Goal: Task Accomplishment & Management: Complete application form

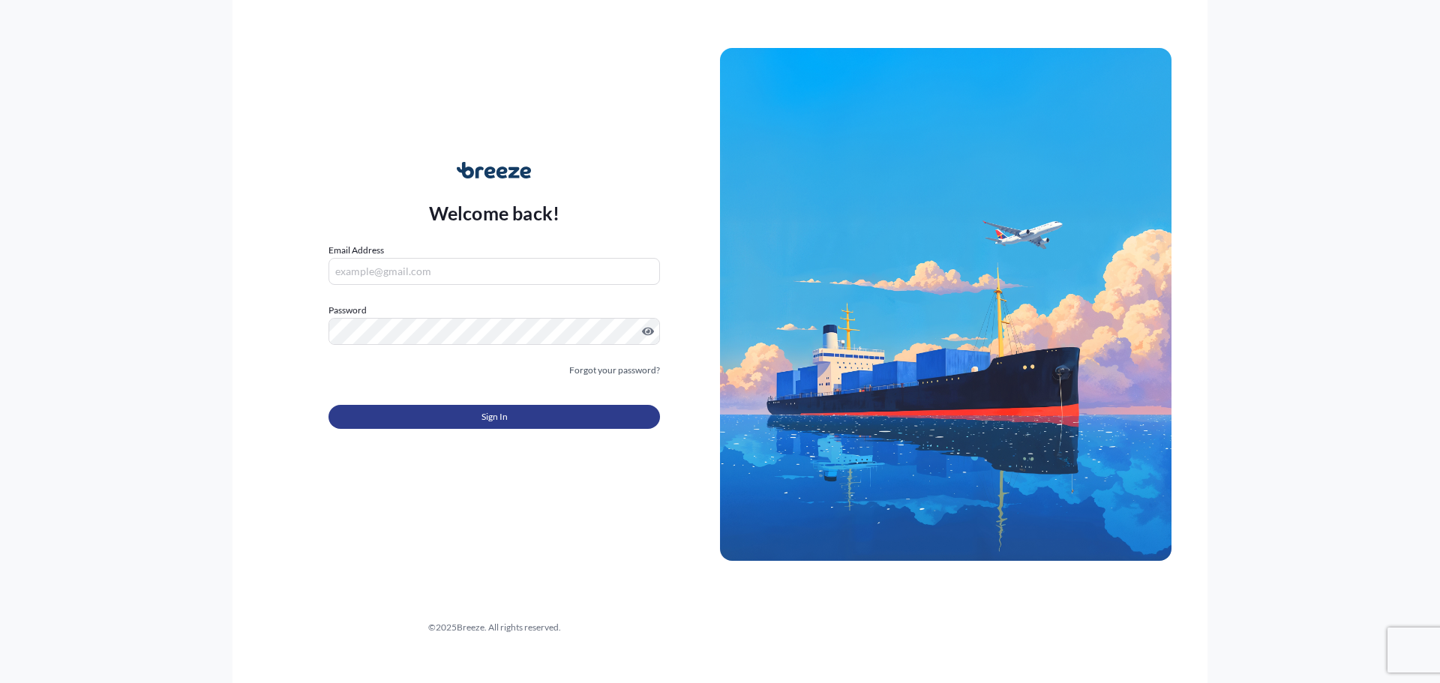
type input "[EMAIL_ADDRESS][DOMAIN_NAME]"
click at [364, 424] on button "Sign In" at bounding box center [493, 417] width 331 height 24
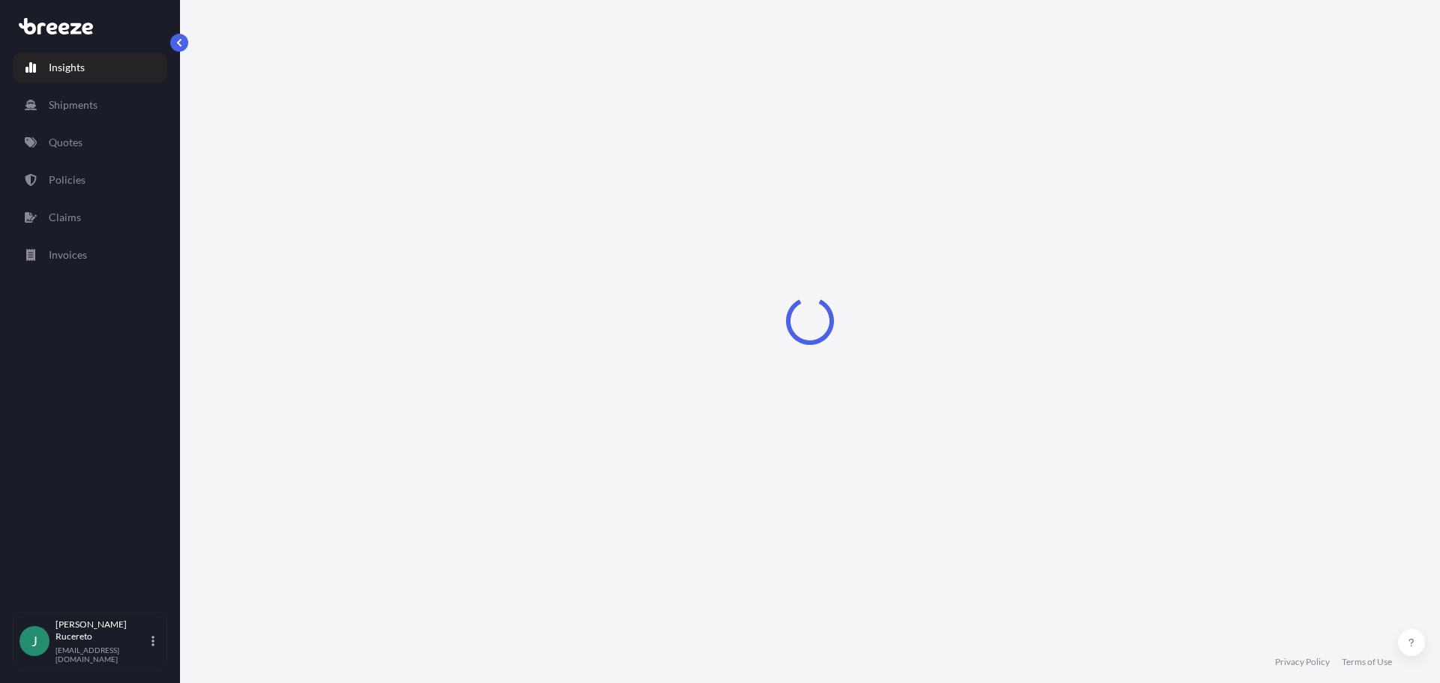
select select "2025"
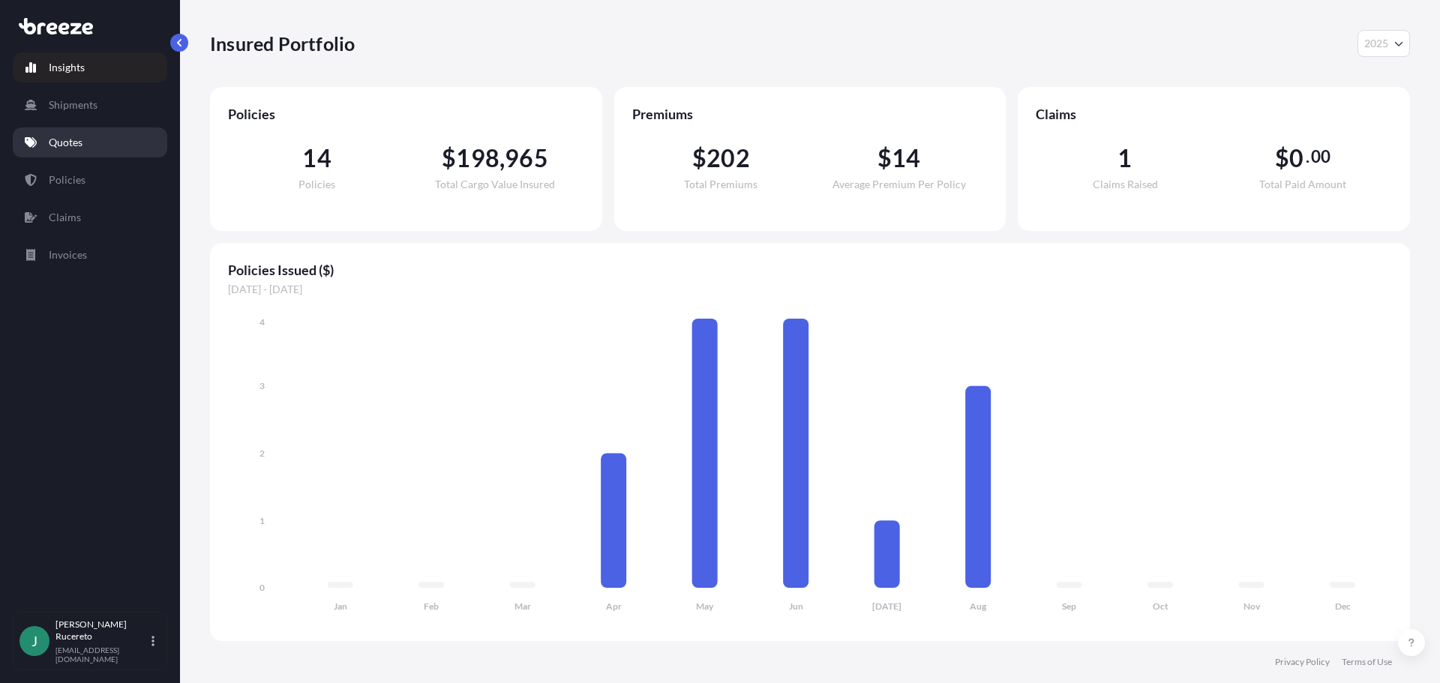
click at [67, 143] on p "Quotes" at bounding box center [66, 142] width 34 height 15
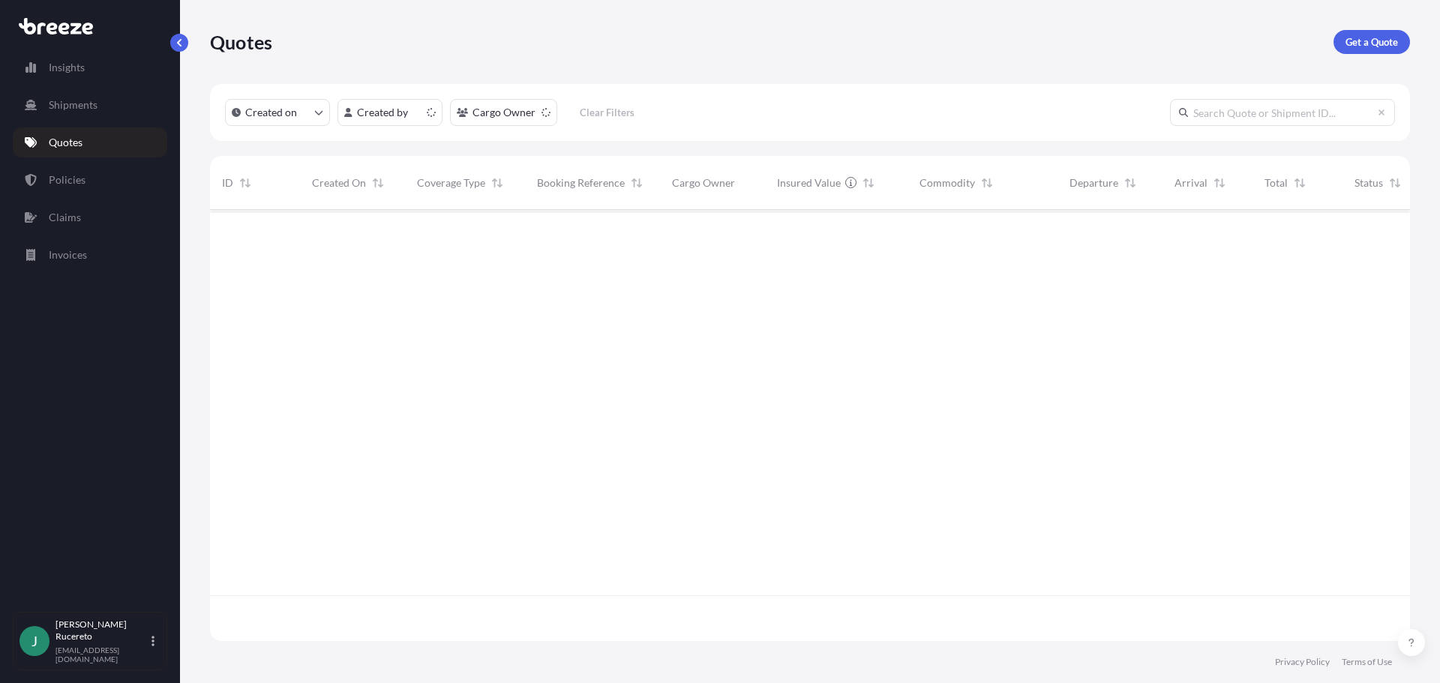
scroll to position [428, 1189]
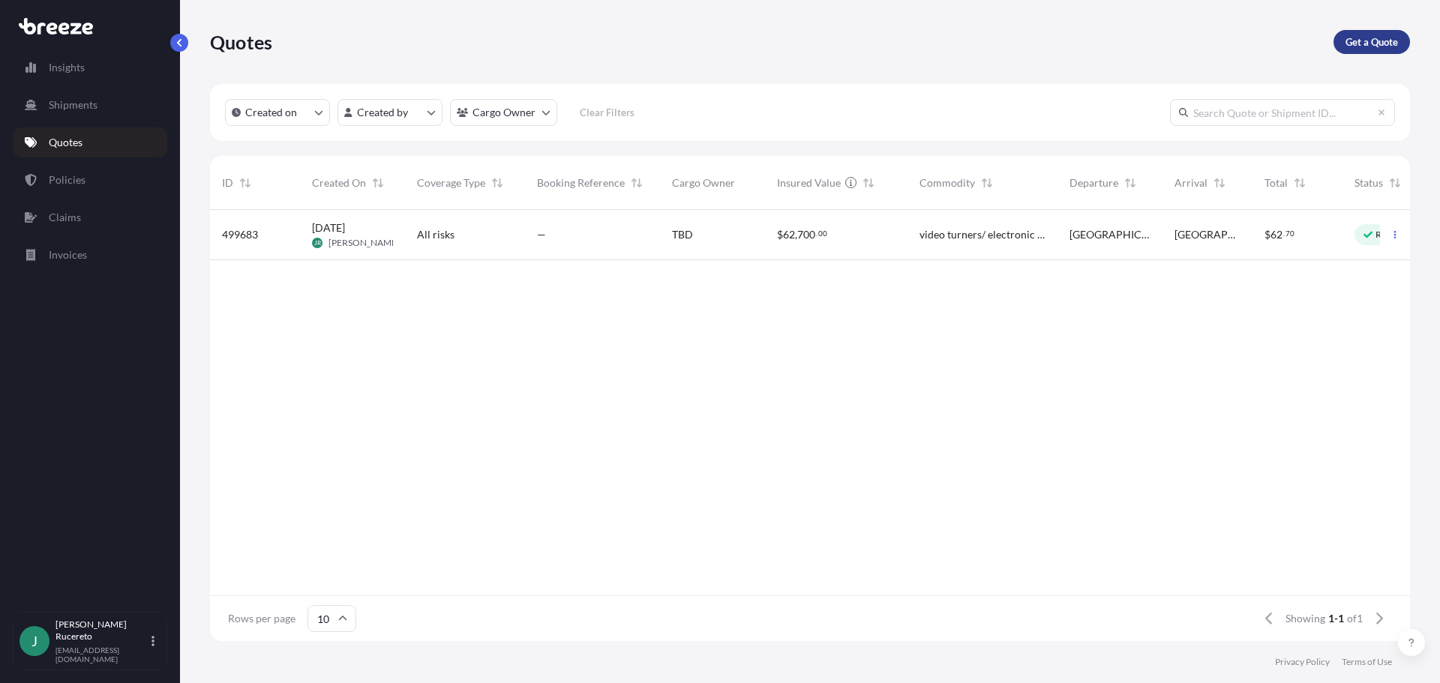
click at [1362, 40] on p "Get a Quote" at bounding box center [1371, 41] width 52 height 15
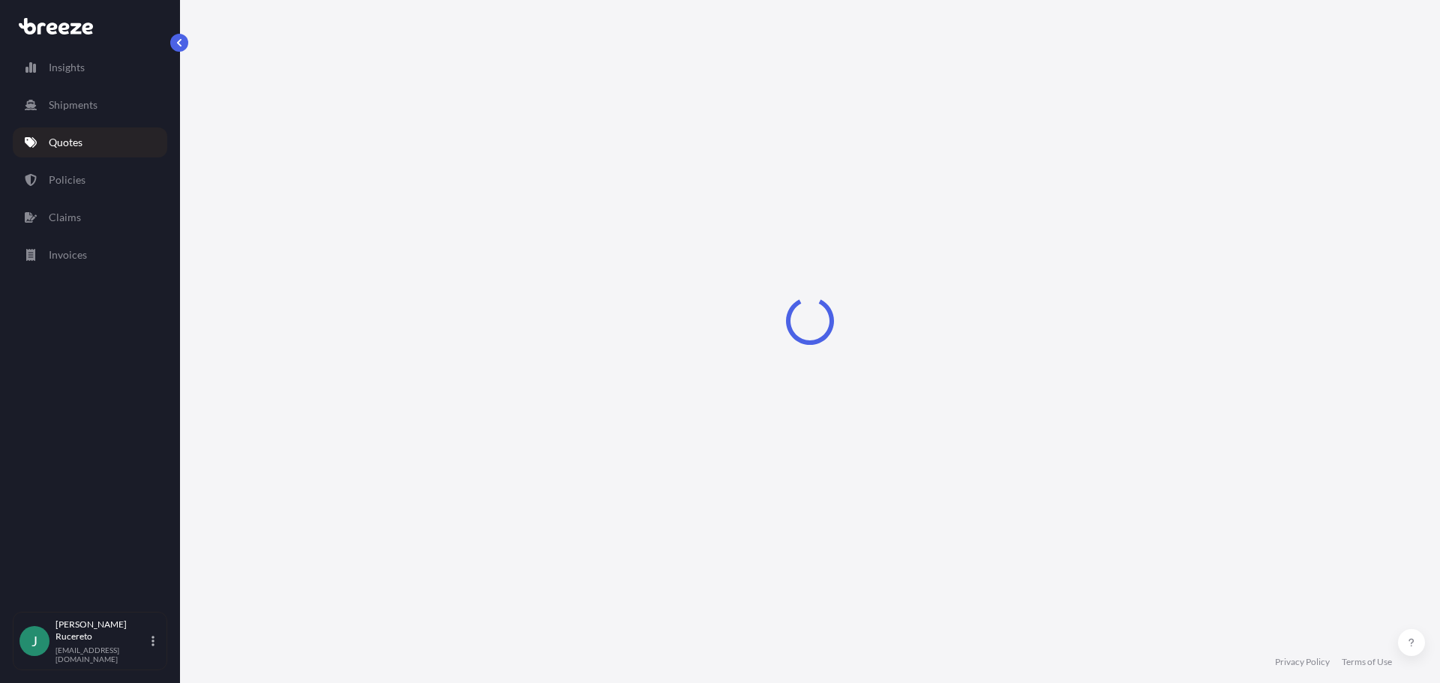
select select "Sea"
select select "1"
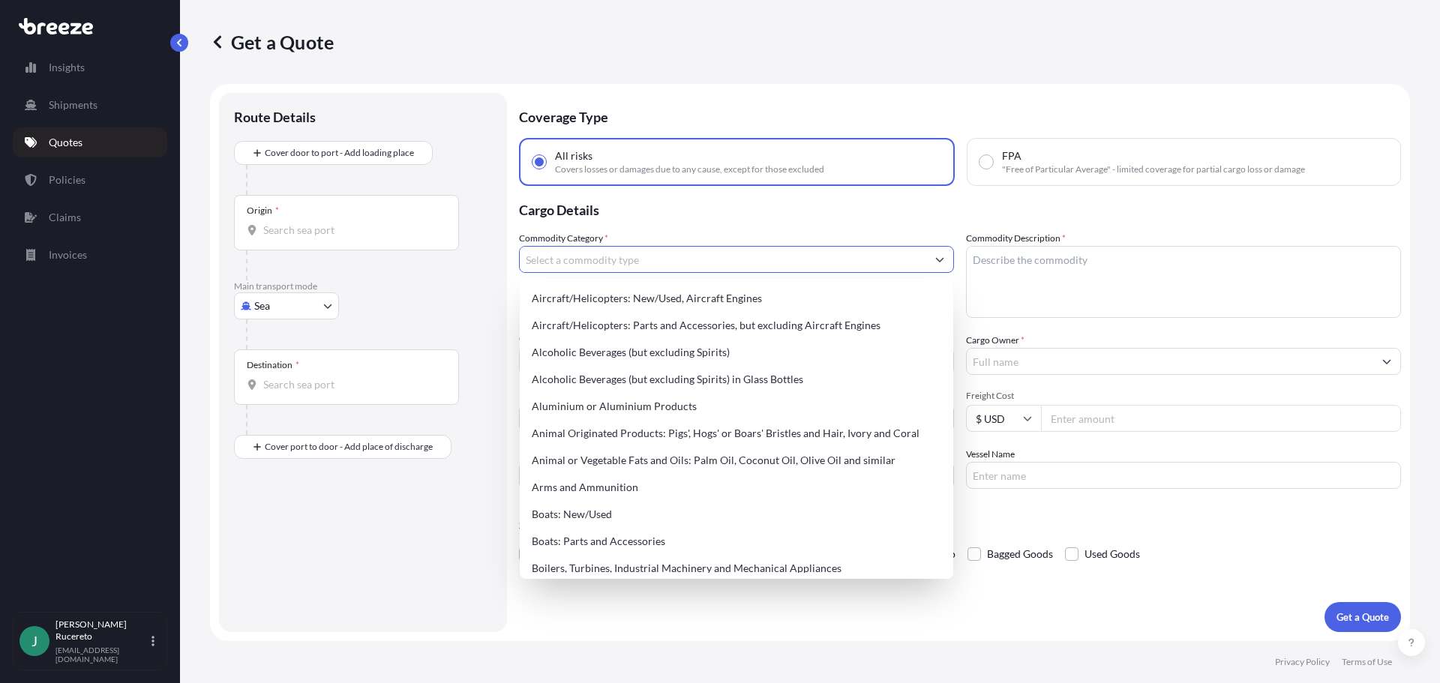
click at [536, 263] on input "Commodity Category *" at bounding box center [723, 259] width 406 height 27
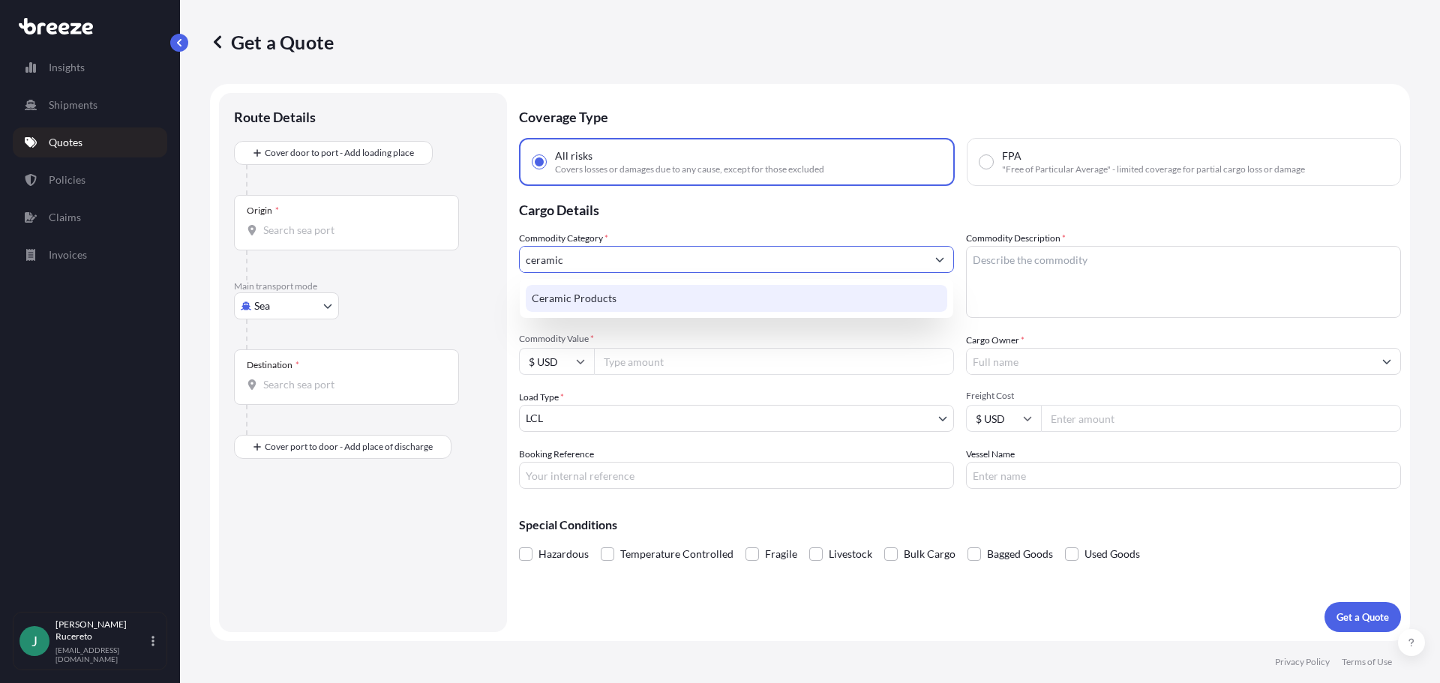
click at [560, 303] on div "Ceramic Products" at bounding box center [736, 298] width 421 height 27
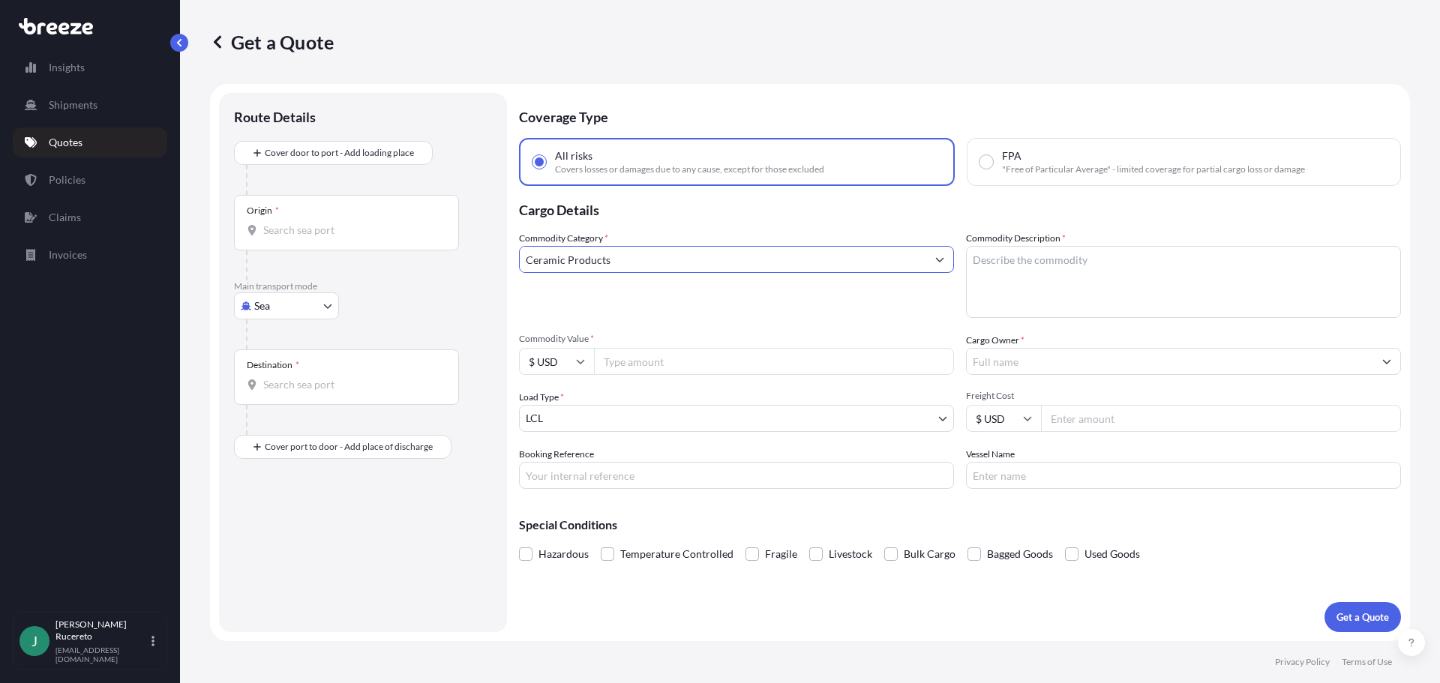
type input "Ceramic Products"
click at [1008, 259] on textarea "Commodity Description *" at bounding box center [1183, 282] width 435 height 72
type textarea "C"
type textarea "Stone Tile"
click at [685, 362] on input "Commodity Value *" at bounding box center [774, 361] width 360 height 27
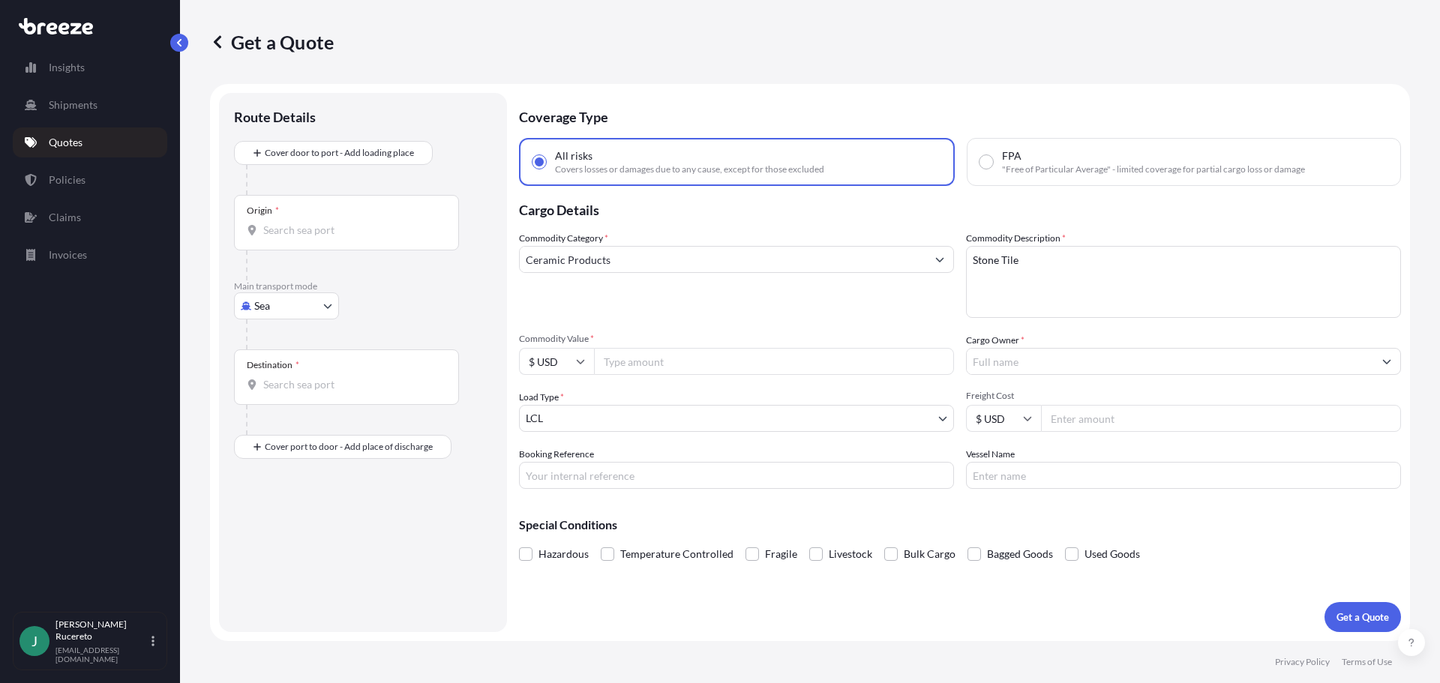
click at [637, 363] on input "Commodity Value *" at bounding box center [774, 361] width 360 height 27
type input "7480"
click at [1019, 366] on input "Cargo Owner *" at bounding box center [1170, 361] width 406 height 27
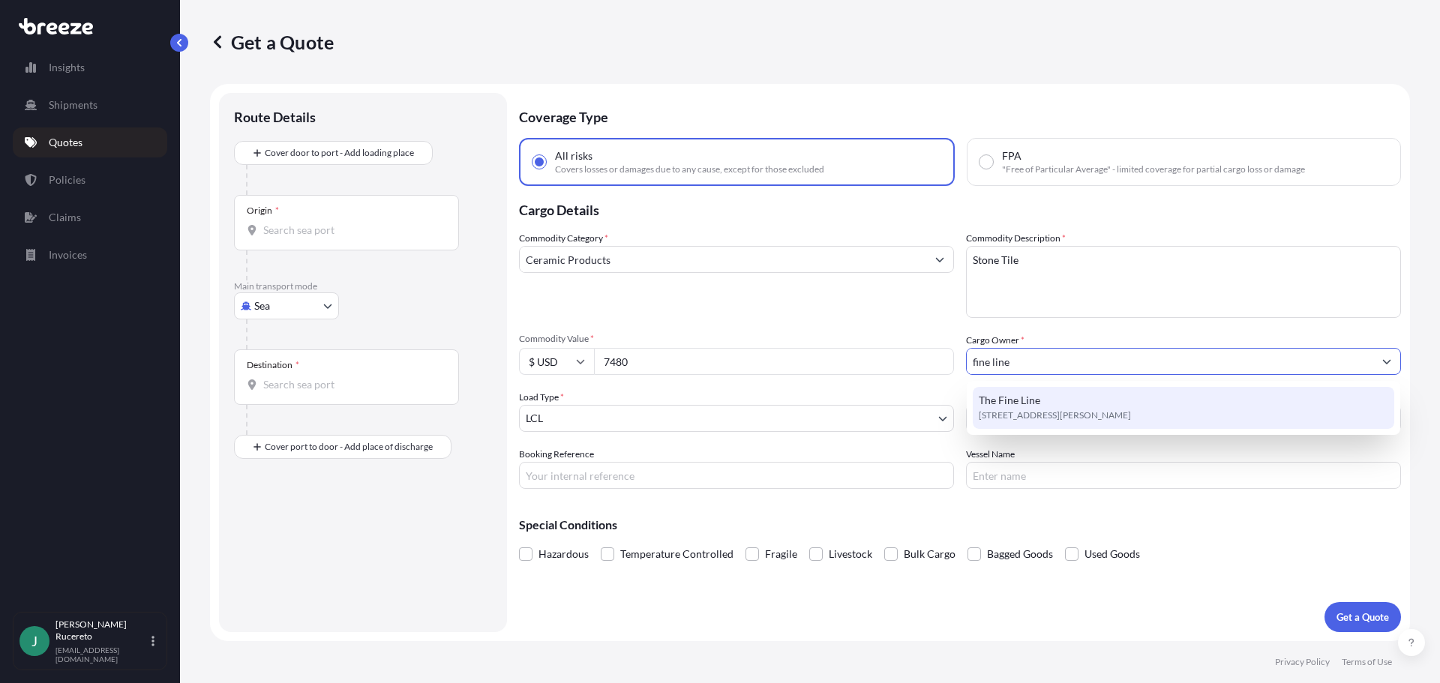
click at [1014, 416] on span "[STREET_ADDRESS][PERSON_NAME]" at bounding box center [1055, 415] width 152 height 15
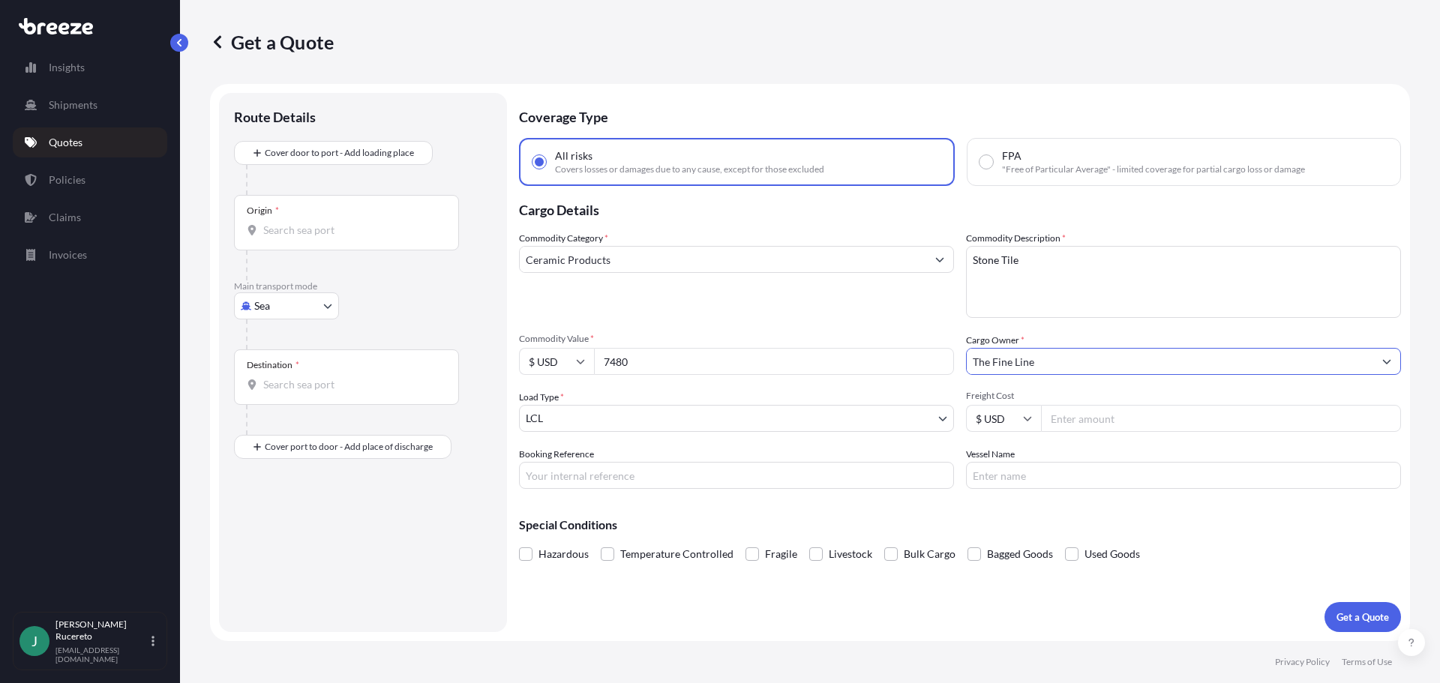
type input "The Fine Line"
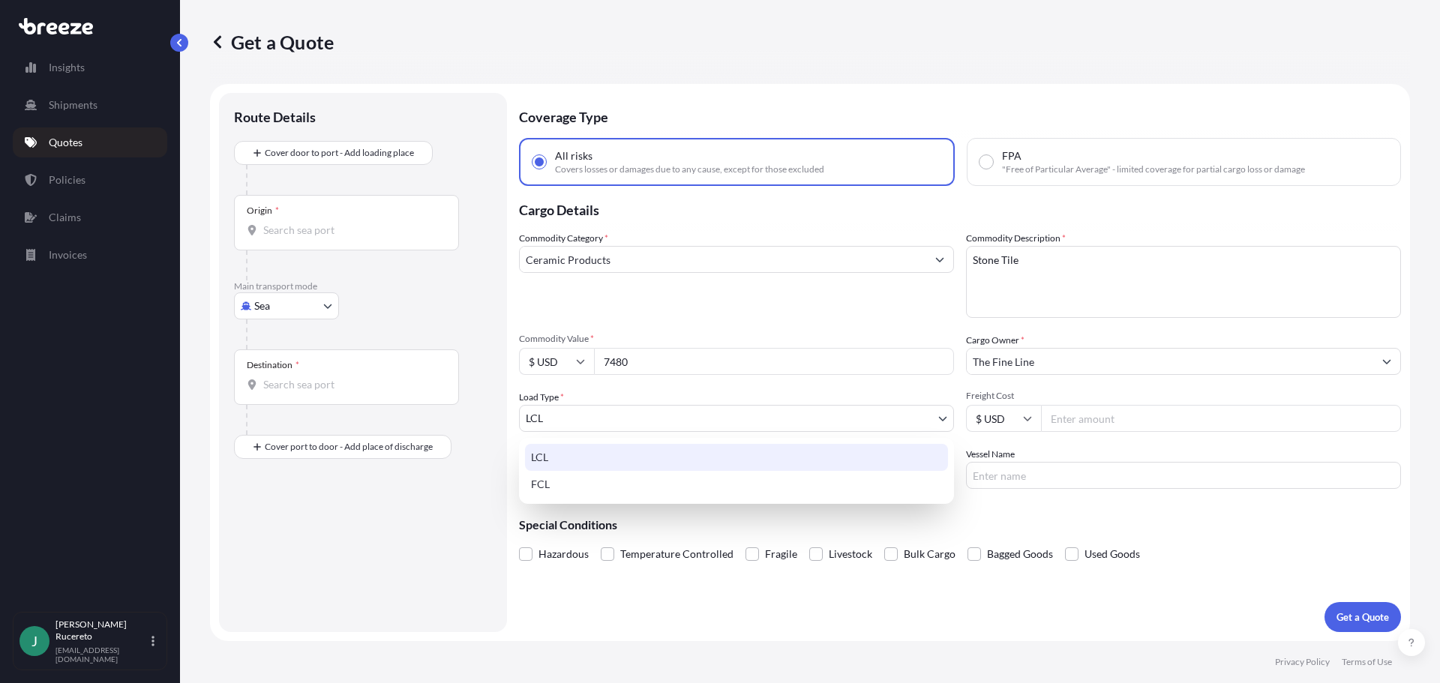
click at [606, 418] on body "3 options available. 1 option available. Insights Shipments Quotes Policies Cla…" at bounding box center [720, 341] width 1440 height 683
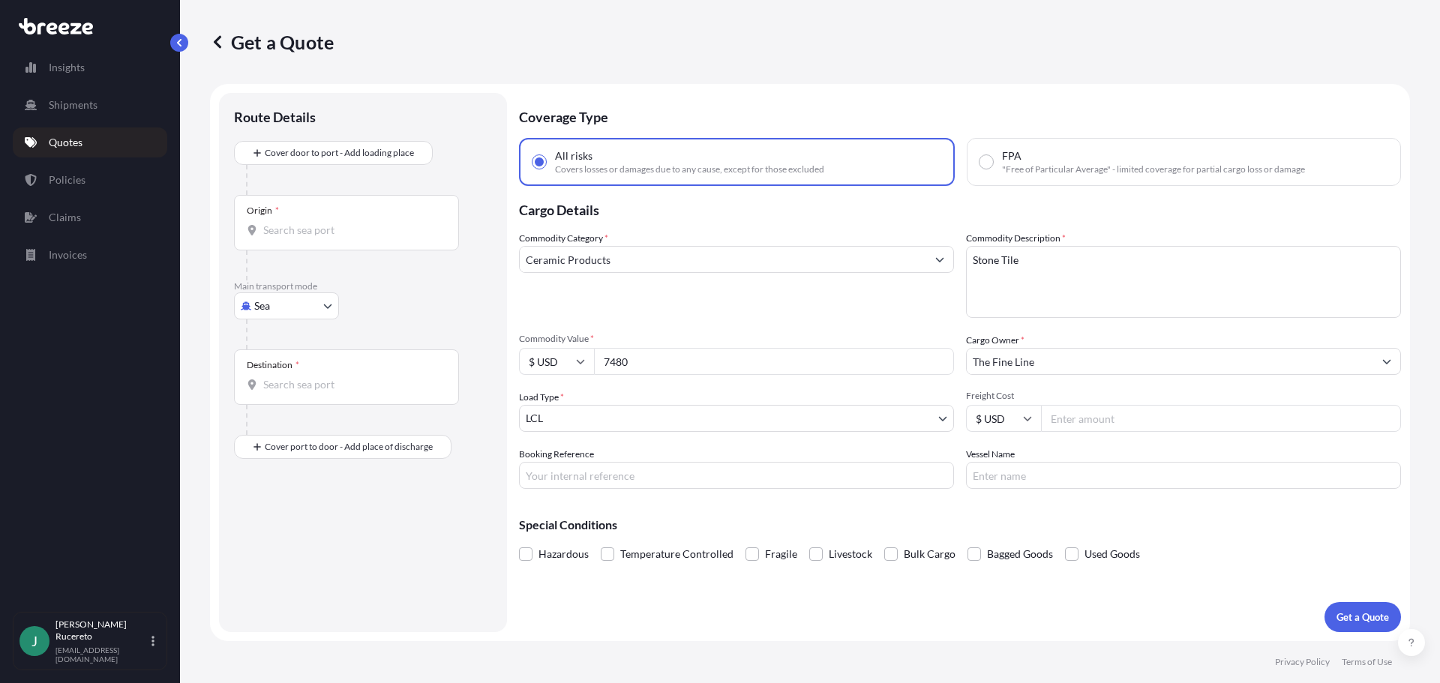
click at [1079, 417] on input "Freight Cost" at bounding box center [1221, 418] width 360 height 27
click at [272, 223] on input "Origin *" at bounding box center [351, 230] width 177 height 15
click at [262, 305] on body "0 options available. Insights Shipments Quotes Policies Claims Invoices J [PERS…" at bounding box center [720, 341] width 1440 height 683
click at [275, 402] on span "Road" at bounding box center [274, 398] width 24 height 15
select select "Road"
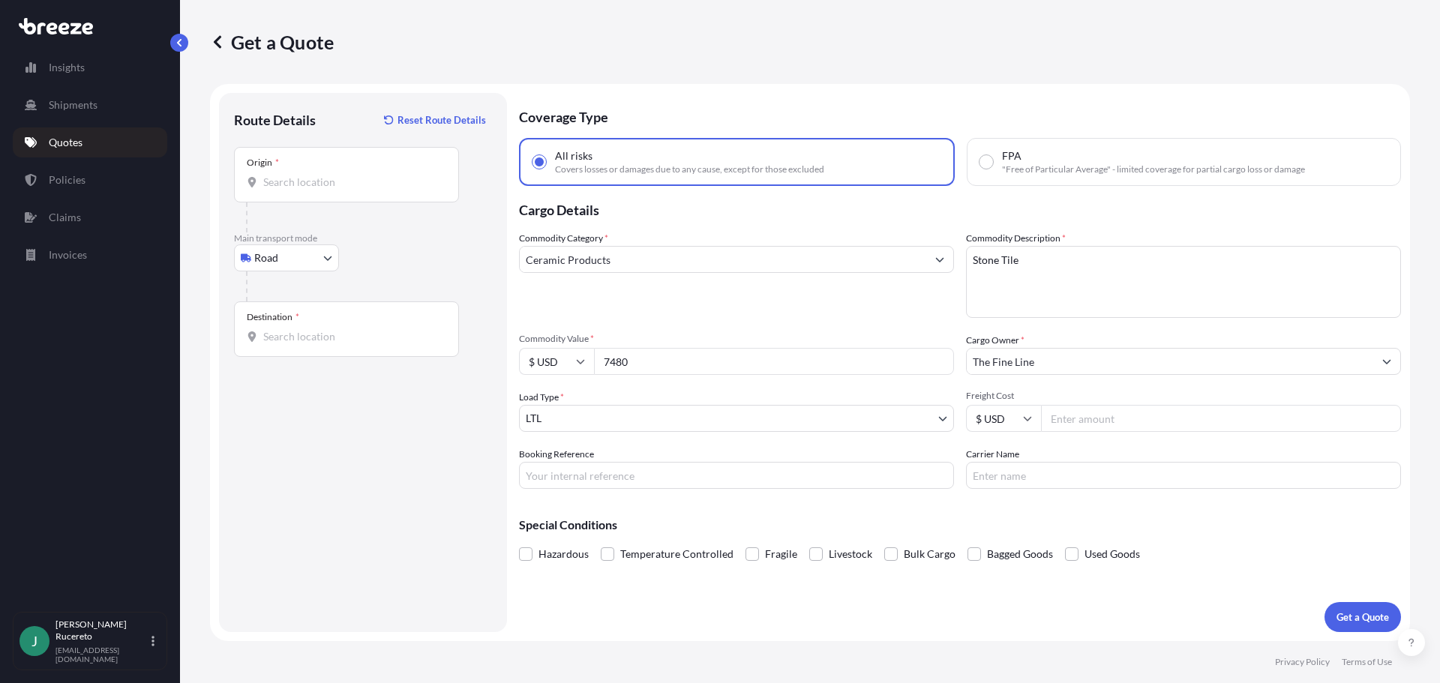
click at [309, 172] on div "Origin *" at bounding box center [346, 174] width 225 height 55
click at [309, 175] on input "Origin *" at bounding box center [351, 182] width 177 height 15
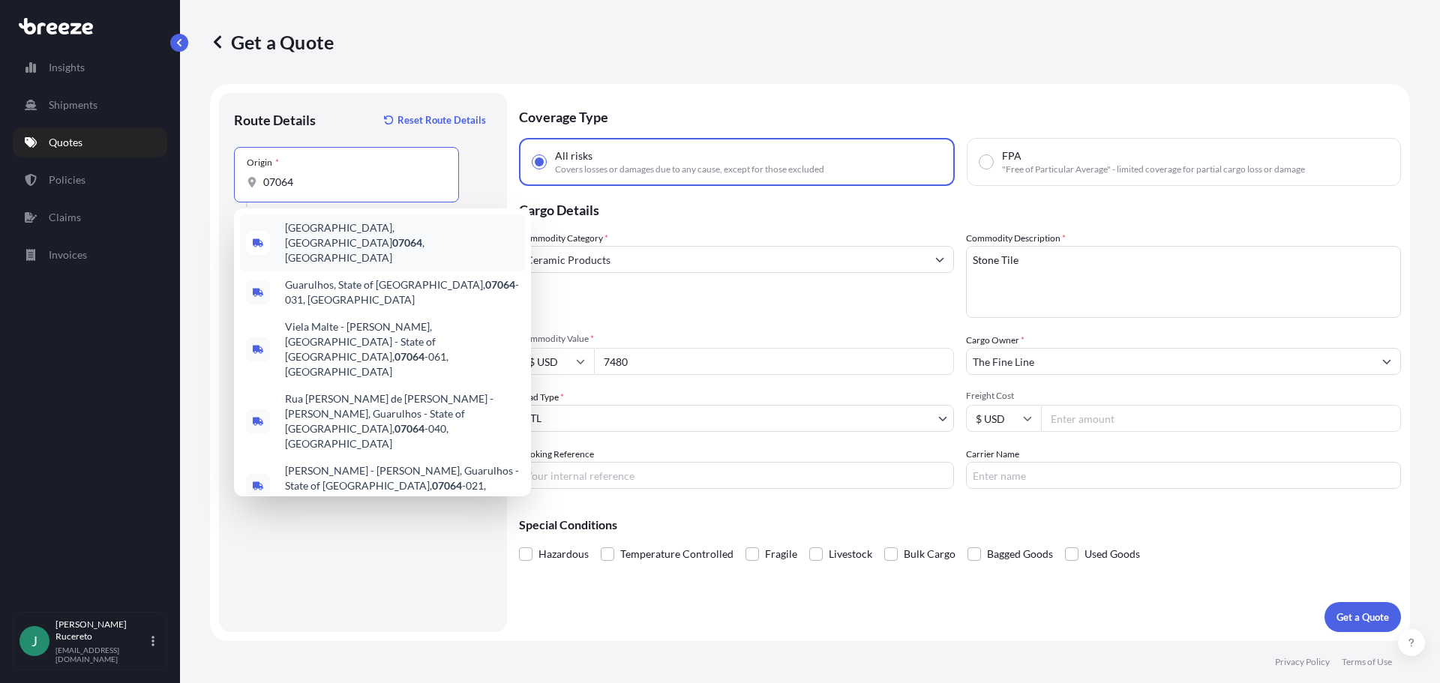
click at [336, 237] on span "[GEOGRAPHIC_DATA] , [GEOGRAPHIC_DATA]" at bounding box center [402, 242] width 234 height 45
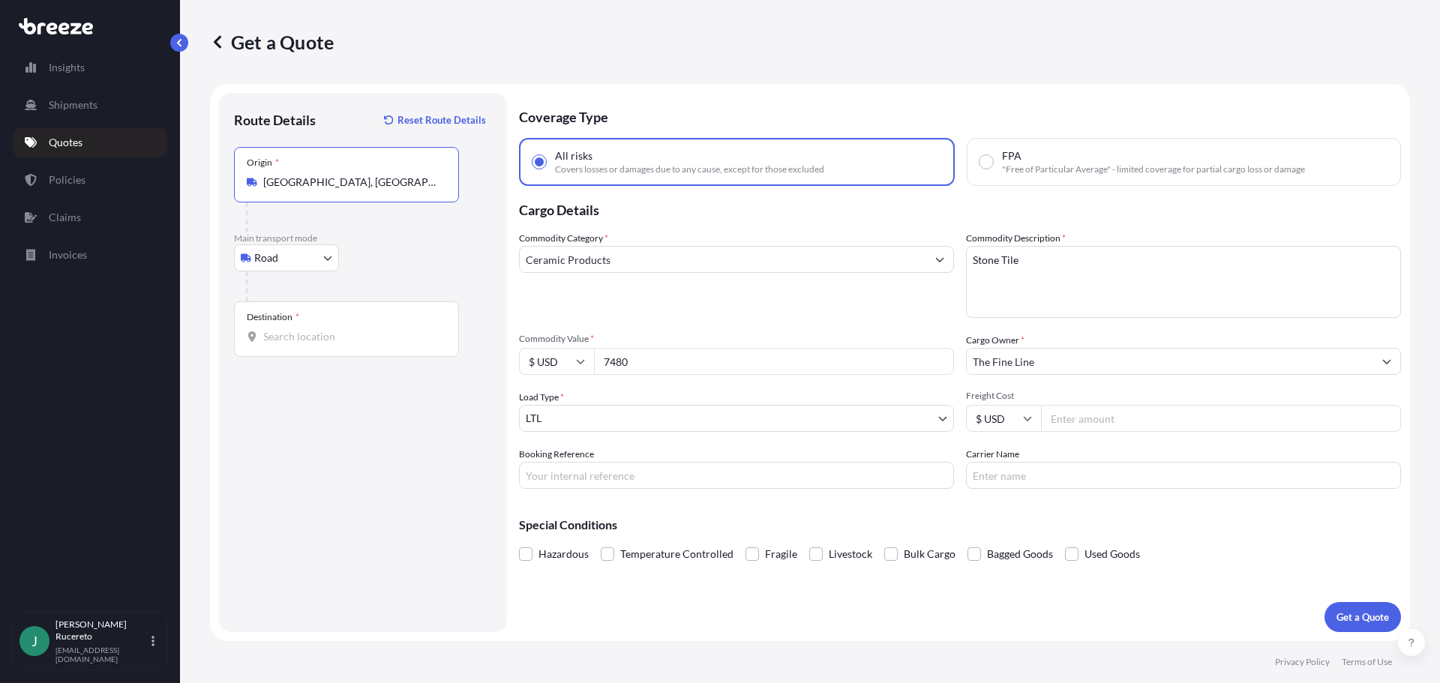
type input "[GEOGRAPHIC_DATA], [GEOGRAPHIC_DATA]"
click at [290, 337] on input "Destination *" at bounding box center [351, 336] width 177 height 15
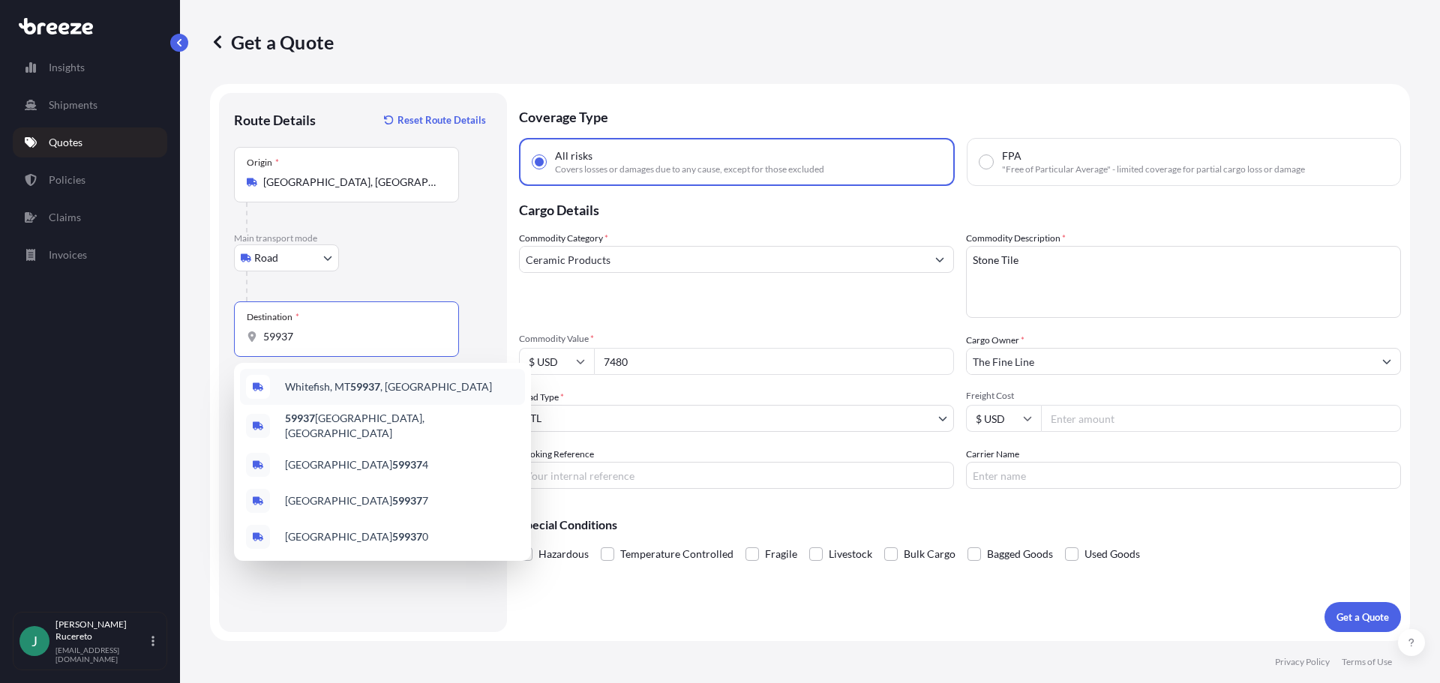
click at [293, 392] on span "Whitefish, MT 59937 , [GEOGRAPHIC_DATA]" at bounding box center [388, 386] width 207 height 15
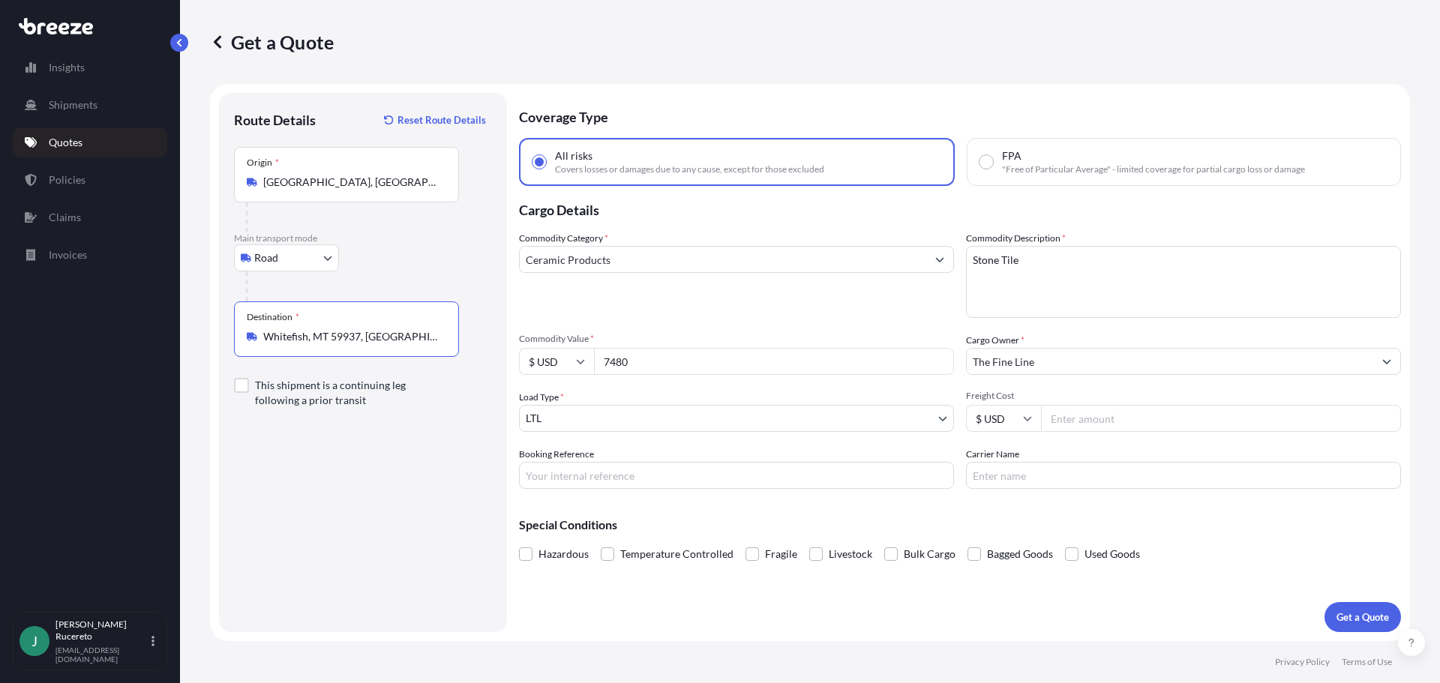
type input "Whitefish, MT 59937, [GEOGRAPHIC_DATA]"
click at [397, 247] on div "Road Sea Air Road Rail" at bounding box center [363, 257] width 258 height 27
click at [553, 483] on input "Booking Reference" at bounding box center [736, 475] width 435 height 27
paste input "125432865"
type input "125432865"
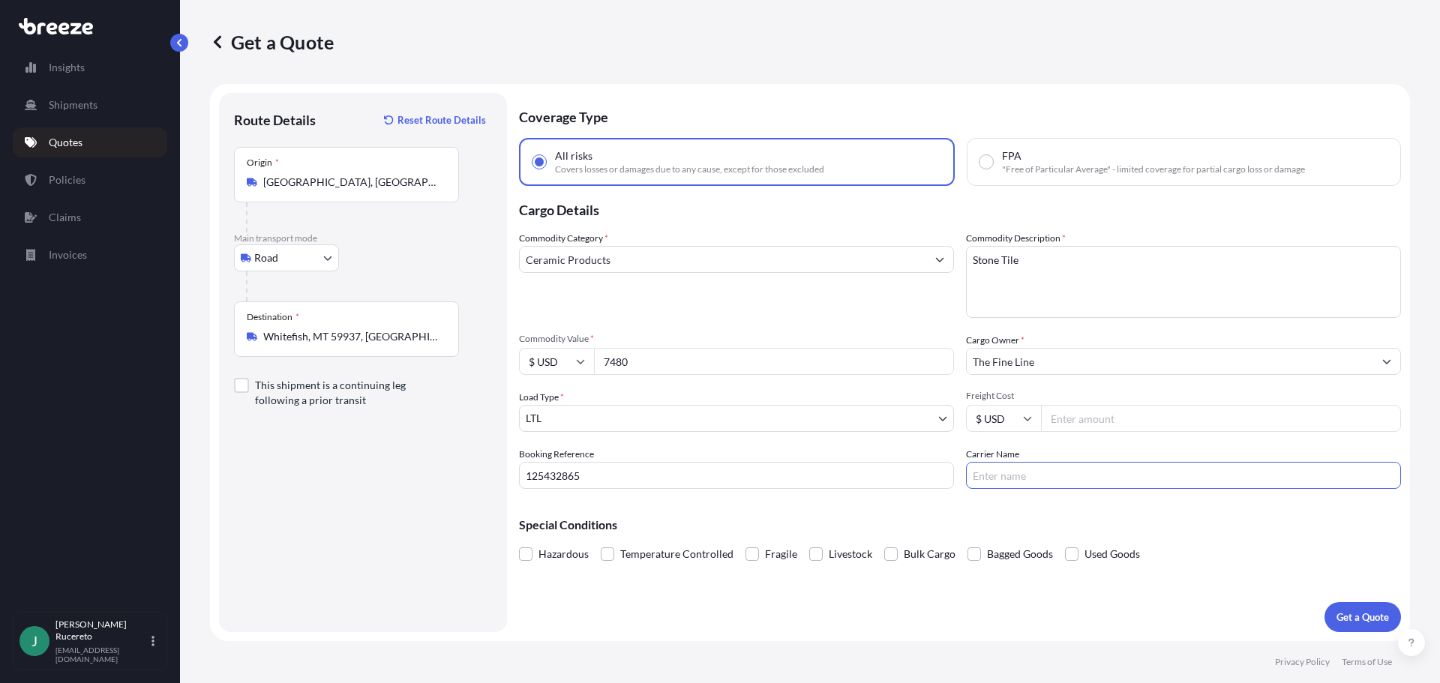
click at [1010, 478] on input "Carrier Name" at bounding box center [1183, 475] width 435 height 27
click at [1087, 416] on input "Freight Cost" at bounding box center [1221, 418] width 360 height 27
type input "1114.66"
click at [1060, 443] on div "Commodity Category * Ceramic Products Commodity Description * Stone Tile Commod…" at bounding box center [960, 360] width 882 height 258
click at [1031, 478] on input "Carrier Name" at bounding box center [1183, 475] width 435 height 27
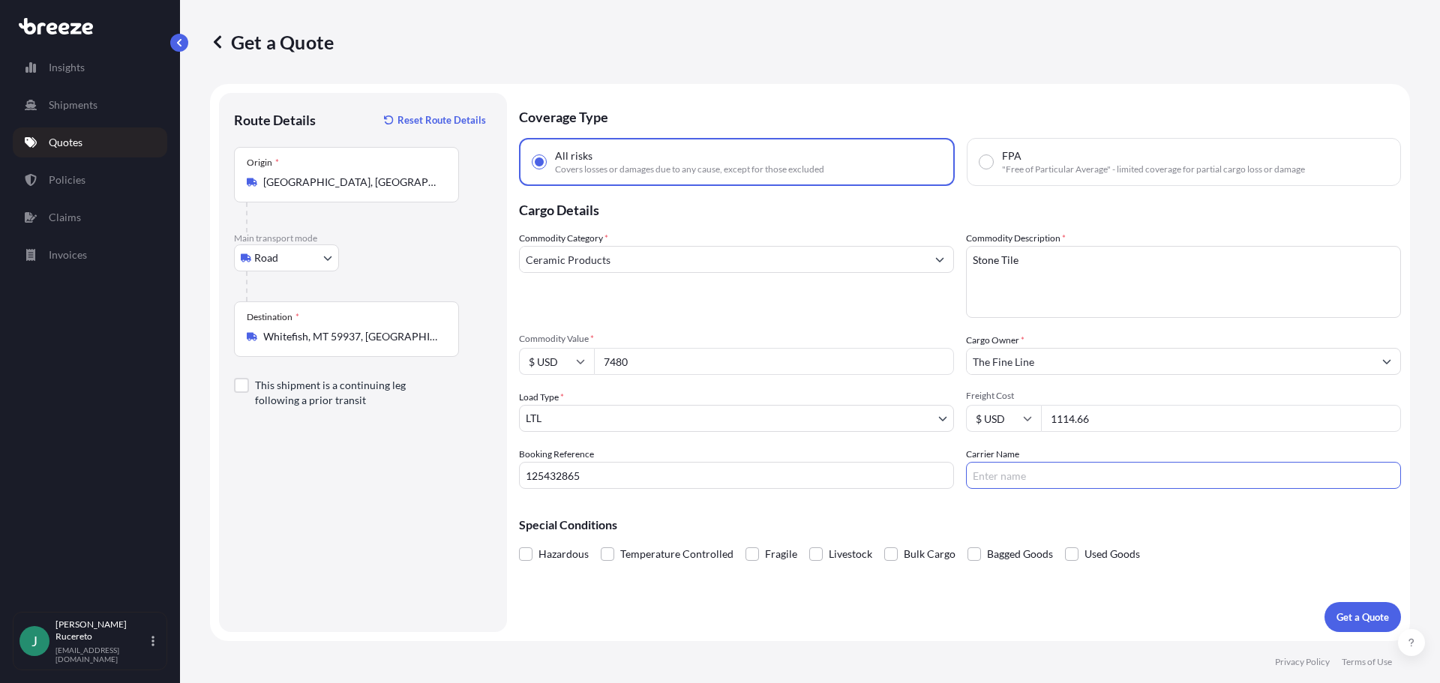
type input "ABF Freight"
click at [1348, 615] on p "Get a Quote" at bounding box center [1362, 617] width 52 height 15
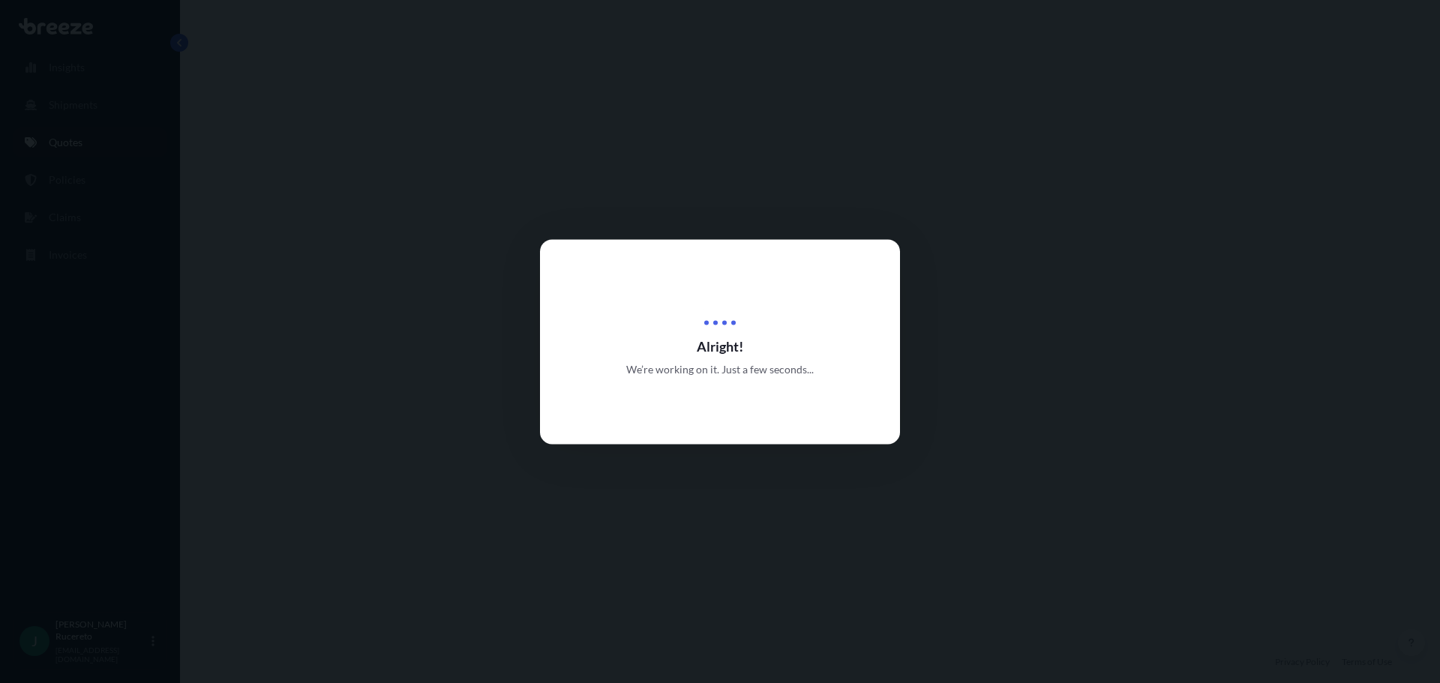
select select "Road"
select select "1"
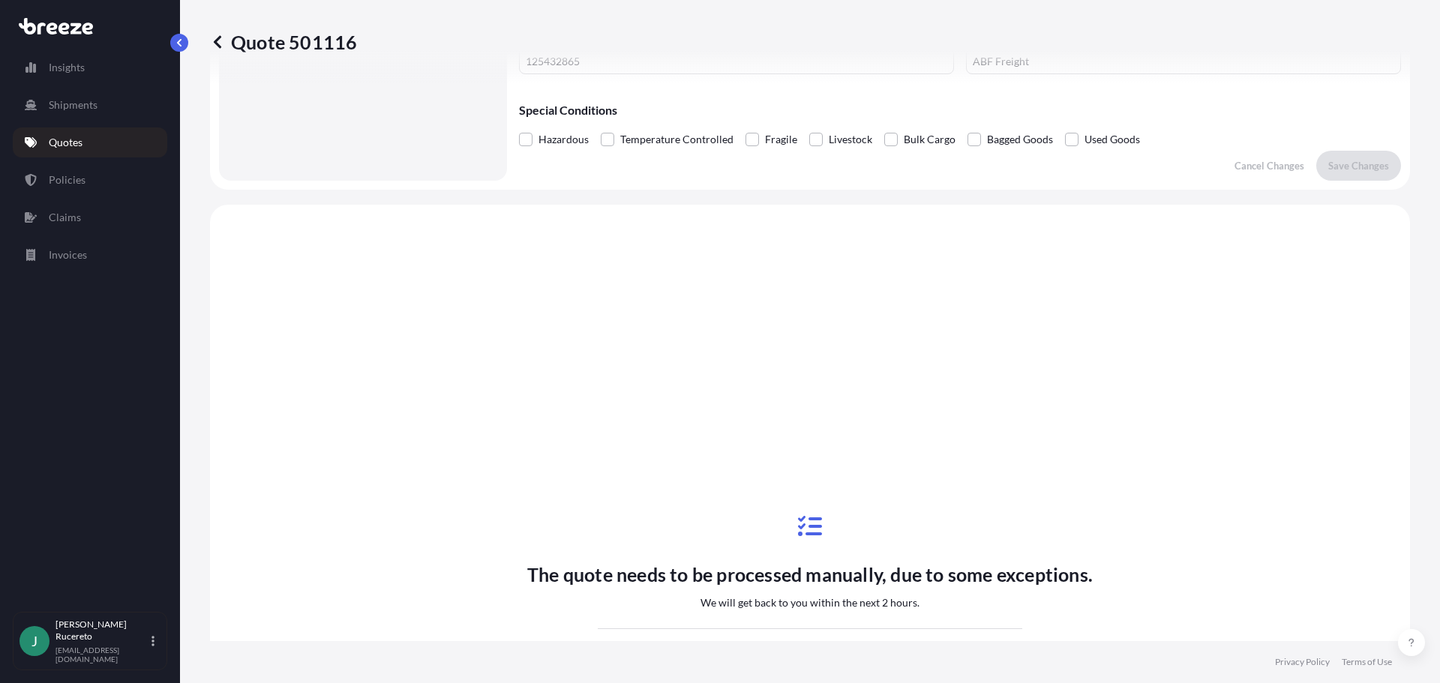
scroll to position [675, 0]
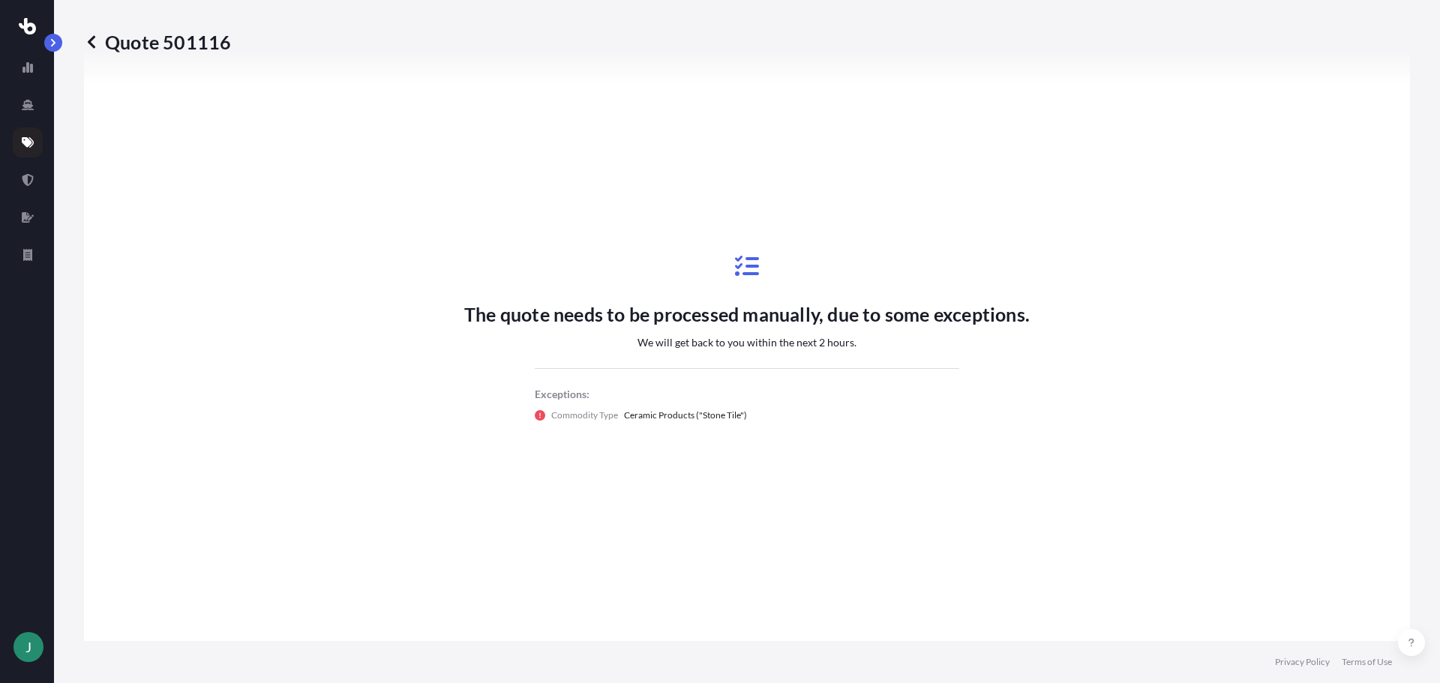
click at [30, 138] on icon at bounding box center [28, 142] width 12 height 10
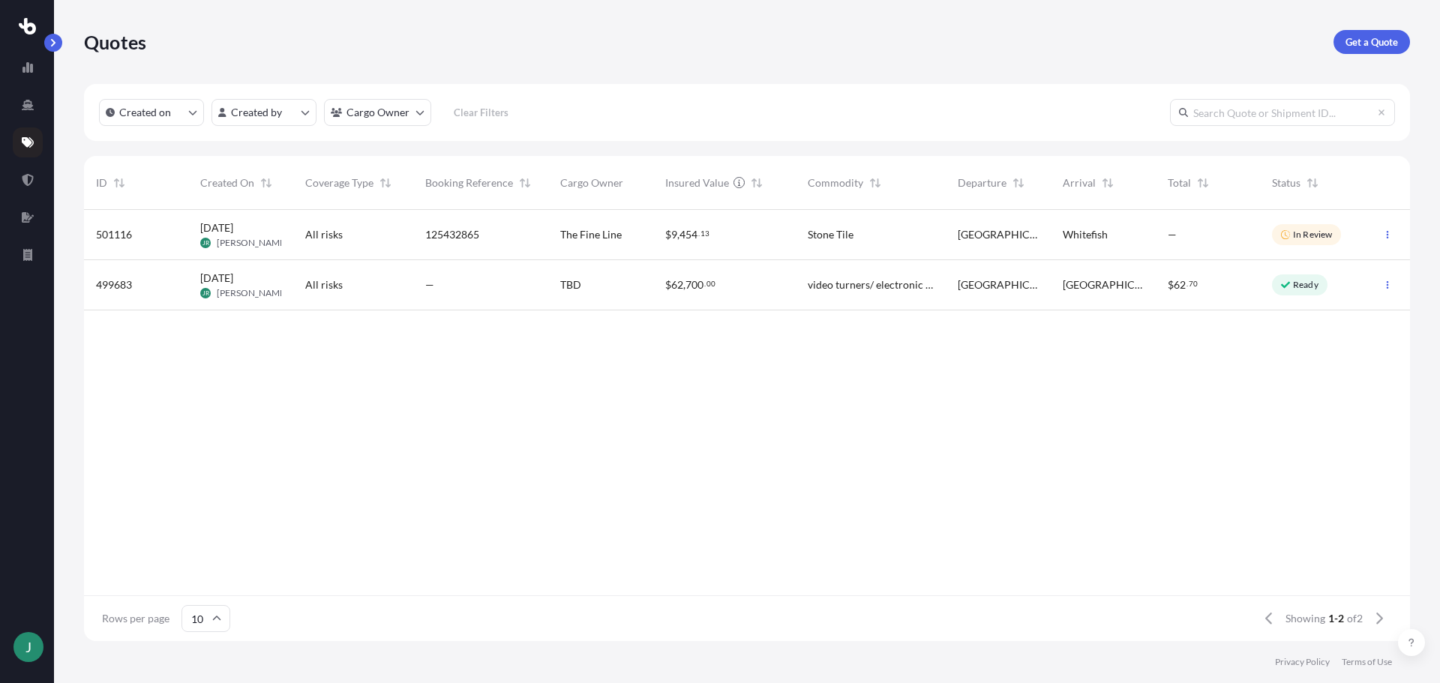
scroll to position [428, 1315]
